Goal: Navigation & Orientation: Find specific page/section

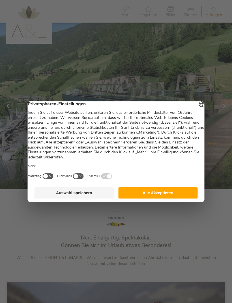
click at [90, 195] on button "Auswahl speichern" at bounding box center [74, 193] width 79 height 11
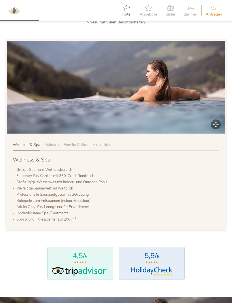
scroll to position [242, 0]
click at [53, 148] on span "Kulinarik" at bounding box center [51, 144] width 15 height 5
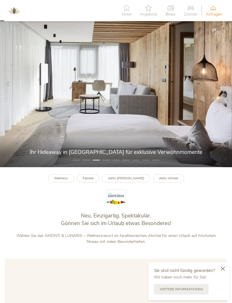
scroll to position [0, 0]
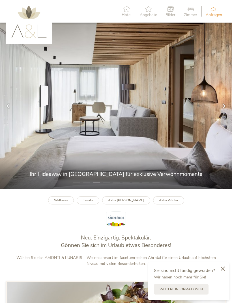
click at [126, 9] on icon at bounding box center [127, 9] width 10 height 6
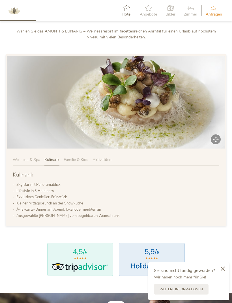
scroll to position [215, 0]
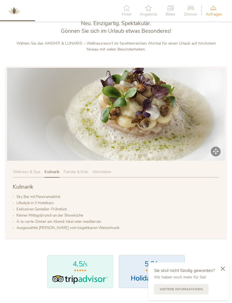
click at [108, 175] on span "Aktivitäten" at bounding box center [101, 171] width 19 height 5
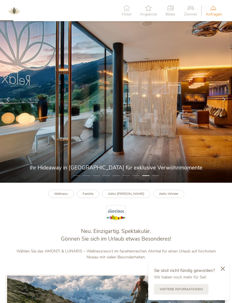
scroll to position [0, 0]
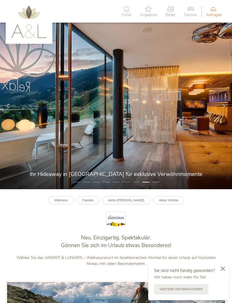
click at [190, 9] on icon at bounding box center [190, 9] width 13 height 6
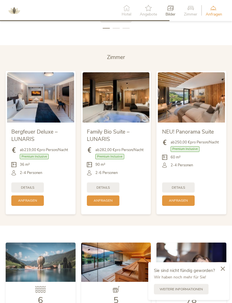
scroll to position [1042, 0]
click at [29, 190] on span "Details" at bounding box center [27, 188] width 13 height 5
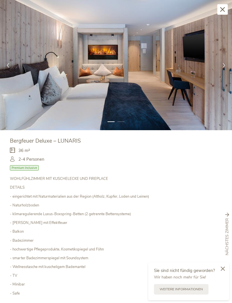
click at [224, 69] on div at bounding box center [224, 65] width 16 height 16
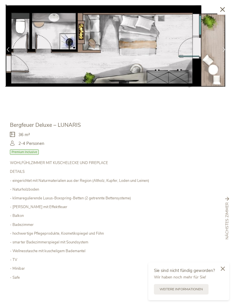
scroll to position [16, 0]
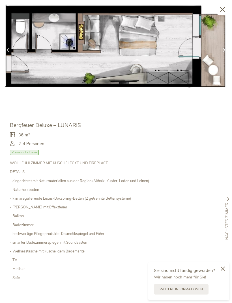
click at [225, 276] on div at bounding box center [222, 270] width 13 height 14
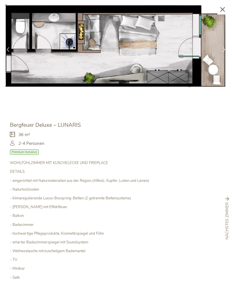
scroll to position [1245, 0]
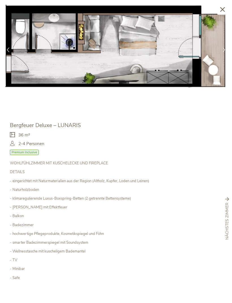
click at [226, 10] on div "Schließen" at bounding box center [222, 9] width 10 height 10
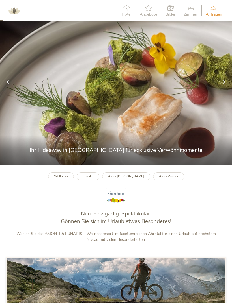
scroll to position [0, 0]
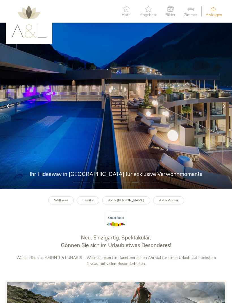
click at [126, 10] on icon at bounding box center [127, 9] width 10 height 6
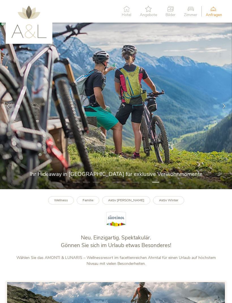
click at [192, 10] on icon at bounding box center [190, 9] width 13 height 6
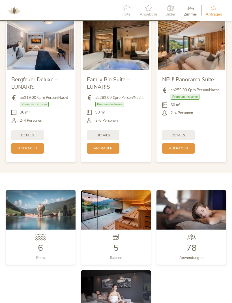
scroll to position [1097, 0]
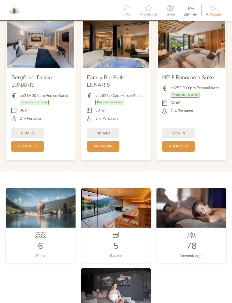
click at [102, 136] on span "Details" at bounding box center [102, 133] width 13 height 5
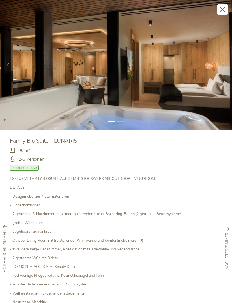
scroll to position [0, 0]
click at [150, 100] on img at bounding box center [116, 65] width 232 height 130
click at [180, 96] on img at bounding box center [116, 65] width 232 height 130
click at [228, 229] on icon at bounding box center [227, 229] width 4 height 4
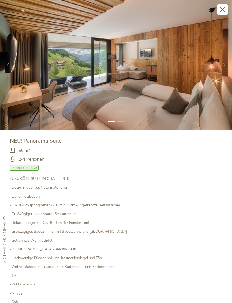
click at [223, 70] on div at bounding box center [224, 65] width 16 height 16
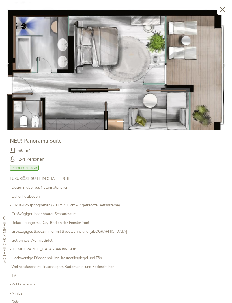
click at [220, 11] on icon at bounding box center [222, 9] width 5 height 5
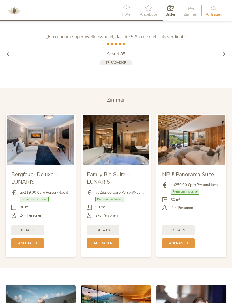
scroll to position [1000, 0]
click at [107, 180] on span "Family Bio Suite – LUNARIS" at bounding box center [108, 178] width 43 height 15
click at [107, 233] on span "Details" at bounding box center [102, 230] width 13 height 5
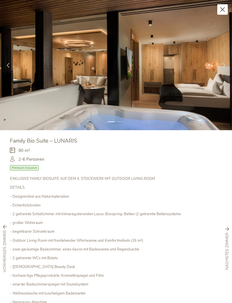
click at [230, 68] on div at bounding box center [224, 65] width 16 height 16
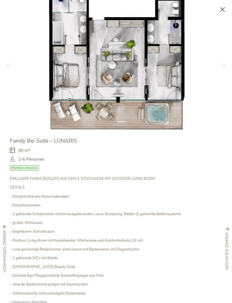
scroll to position [973, 0]
click at [224, 8] on icon at bounding box center [222, 9] width 5 height 5
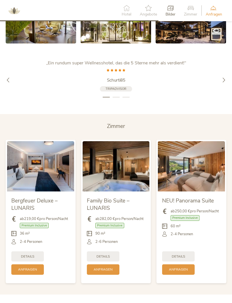
click at [223, 82] on icon at bounding box center [223, 79] width 5 height 5
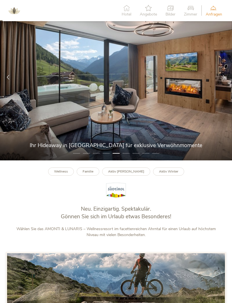
scroll to position [11, 0]
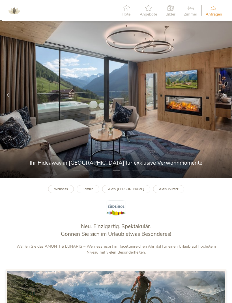
click at [223, 103] on div at bounding box center [224, 95] width 16 height 16
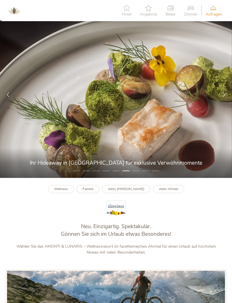
click at [223, 97] on icon at bounding box center [223, 94] width 5 height 5
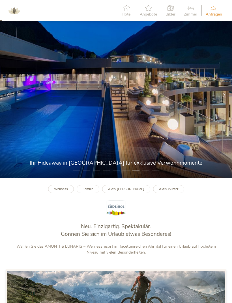
click at [223, 97] on icon at bounding box center [223, 94] width 5 height 5
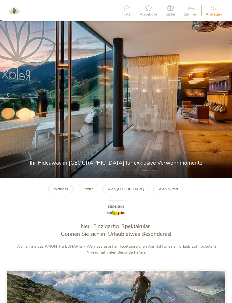
click at [223, 97] on icon at bounding box center [223, 94] width 5 height 5
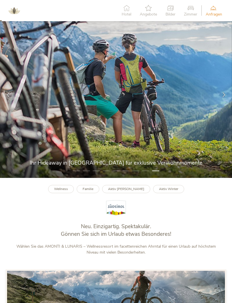
click at [150, 8] on icon at bounding box center [148, 8] width 17 height 6
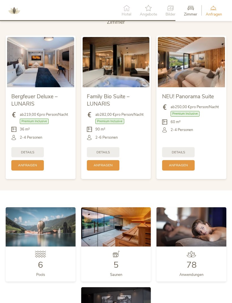
scroll to position [1084, 0]
click at [180, 155] on span "Details" at bounding box center [178, 152] width 13 height 5
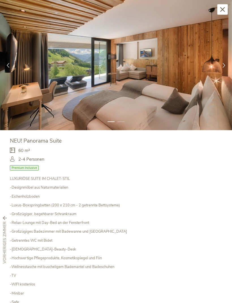
click at [225, 65] on icon at bounding box center [223, 65] width 5 height 5
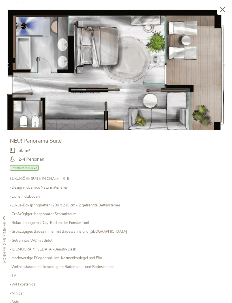
click at [225, 14] on div "Schließen" at bounding box center [222, 9] width 10 height 10
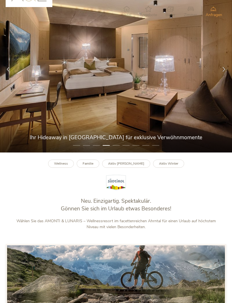
scroll to position [0, 0]
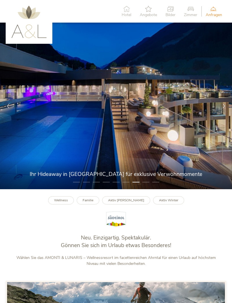
click at [146, 185] on li "8" at bounding box center [145, 183] width 7 height 6
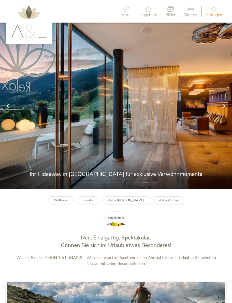
click at [225, 109] on icon at bounding box center [223, 106] width 5 height 5
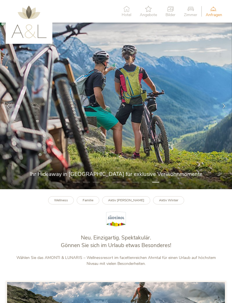
click at [225, 113] on div at bounding box center [224, 106] width 16 height 16
click at [225, 114] on div at bounding box center [224, 106] width 16 height 16
